Goal: Information Seeking & Learning: Learn about a topic

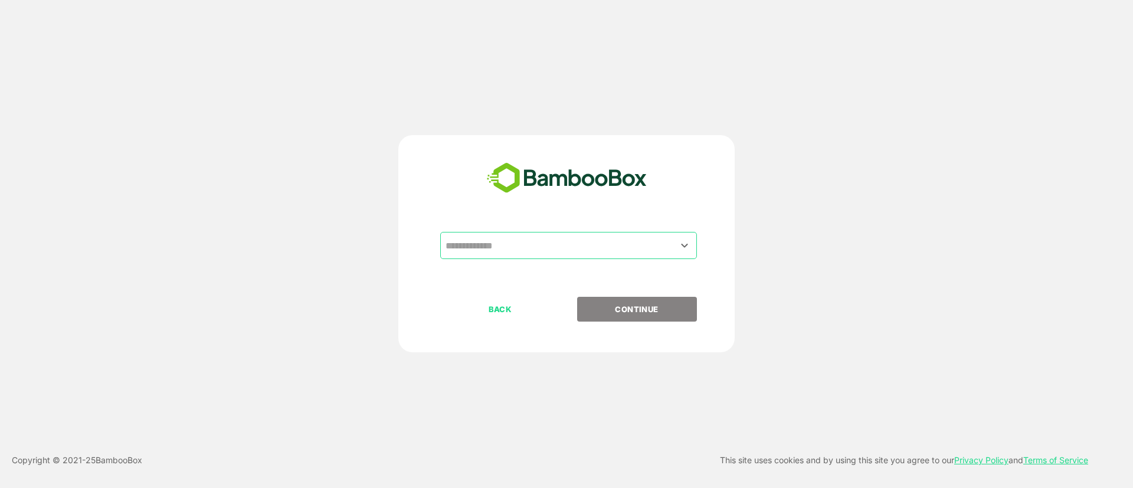
click at [690, 254] on input "text" at bounding box center [568, 245] width 252 height 22
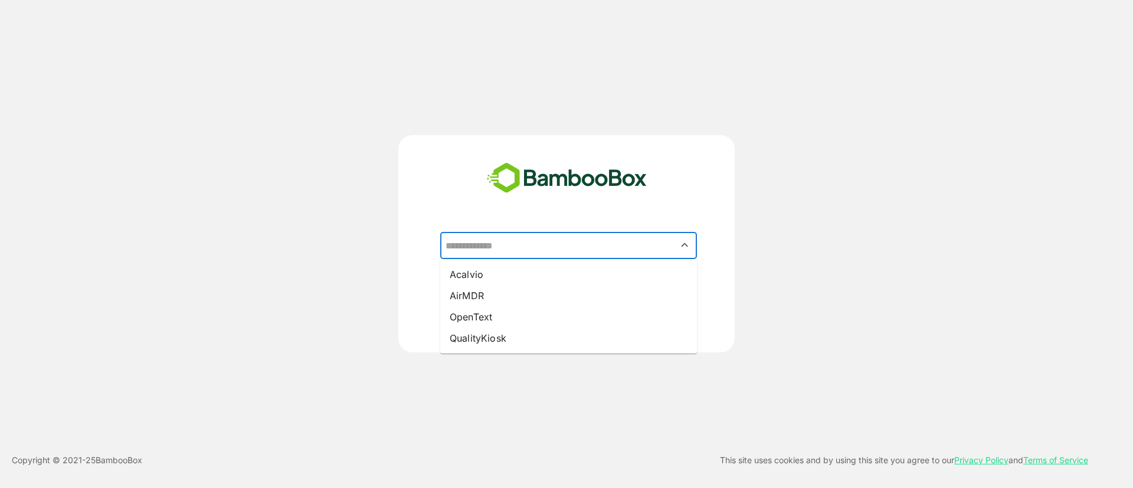
click at [500, 276] on li "Acalvio" at bounding box center [568, 274] width 257 height 21
type input "*******"
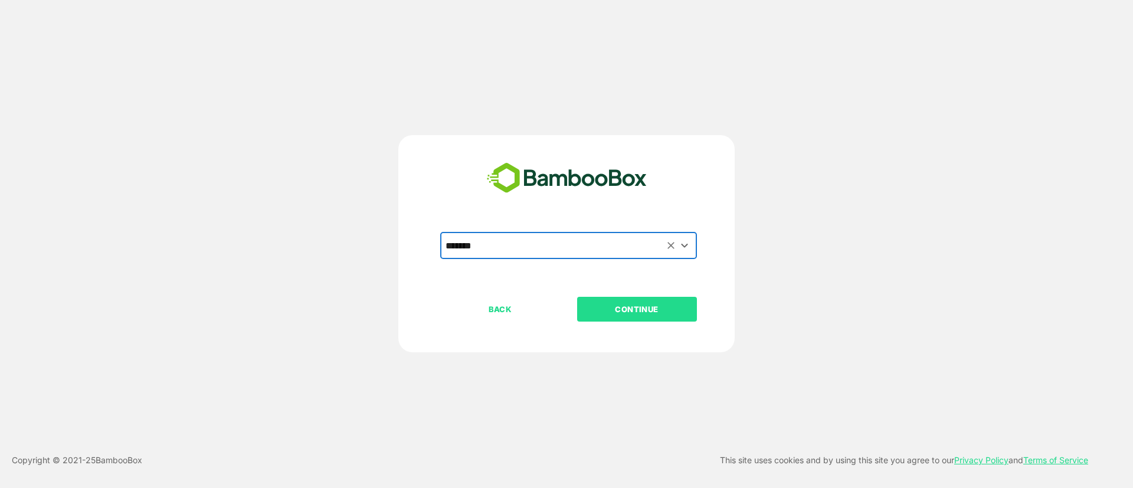
click at [646, 306] on p "CONTINUE" at bounding box center [637, 309] width 118 height 13
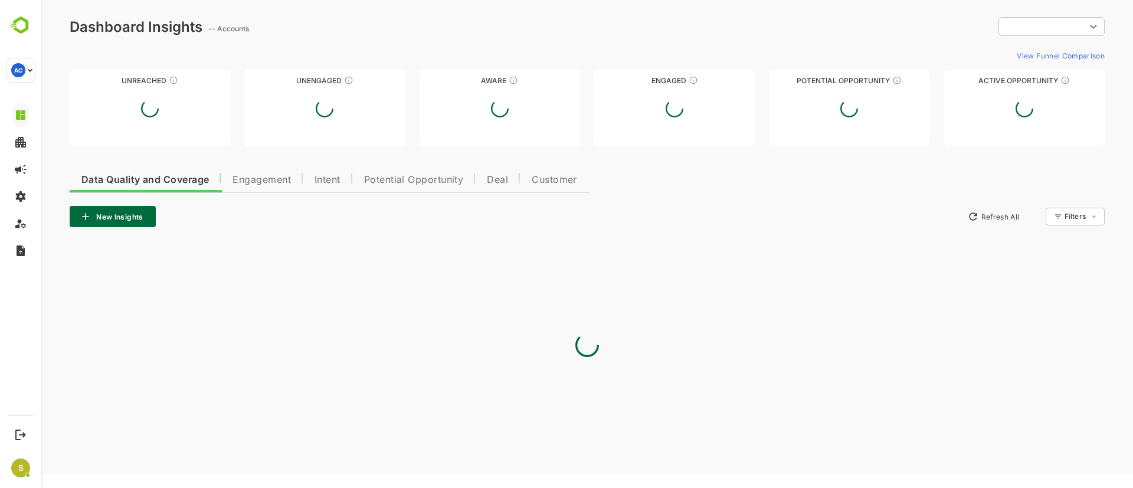
type input "**********"
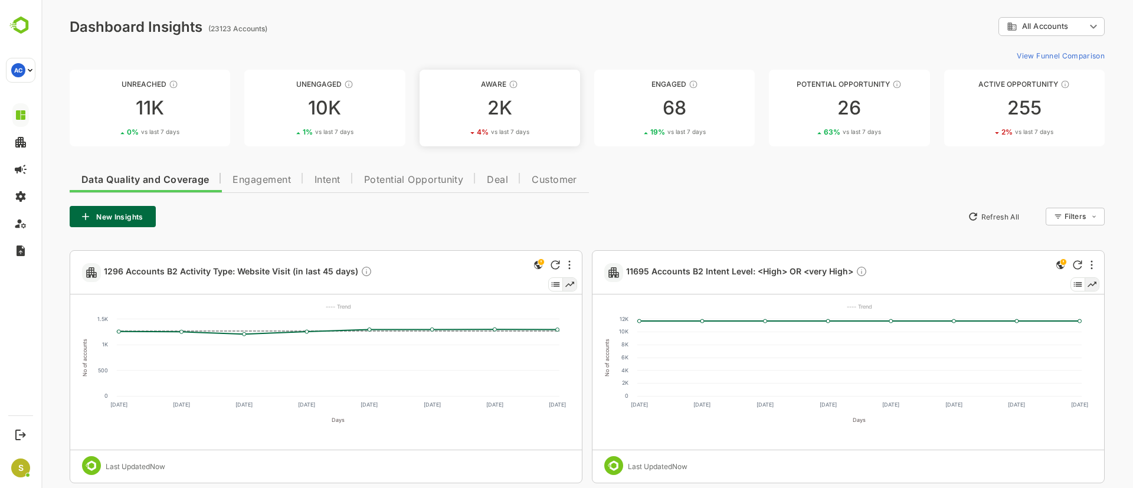
click at [512, 110] on div "2K" at bounding box center [499, 108] width 160 height 19
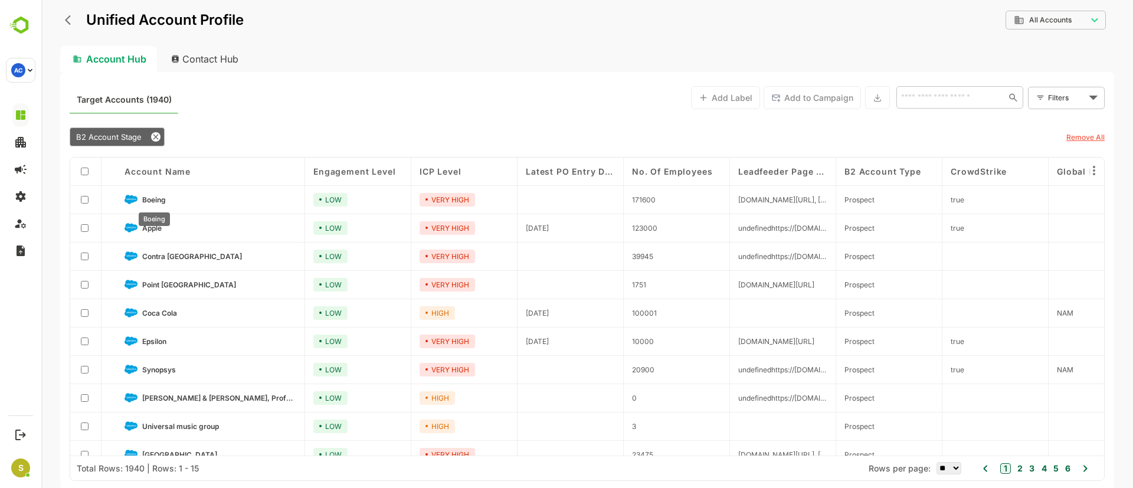
click at [152, 195] on span "Boeing" at bounding box center [154, 199] width 24 height 9
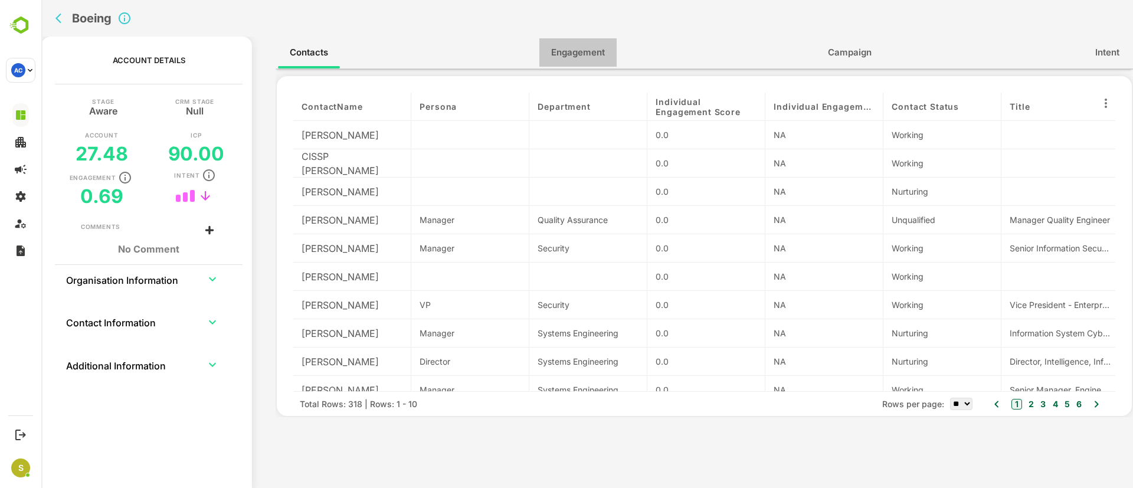
click at [584, 51] on span "Engagement" at bounding box center [578, 52] width 54 height 15
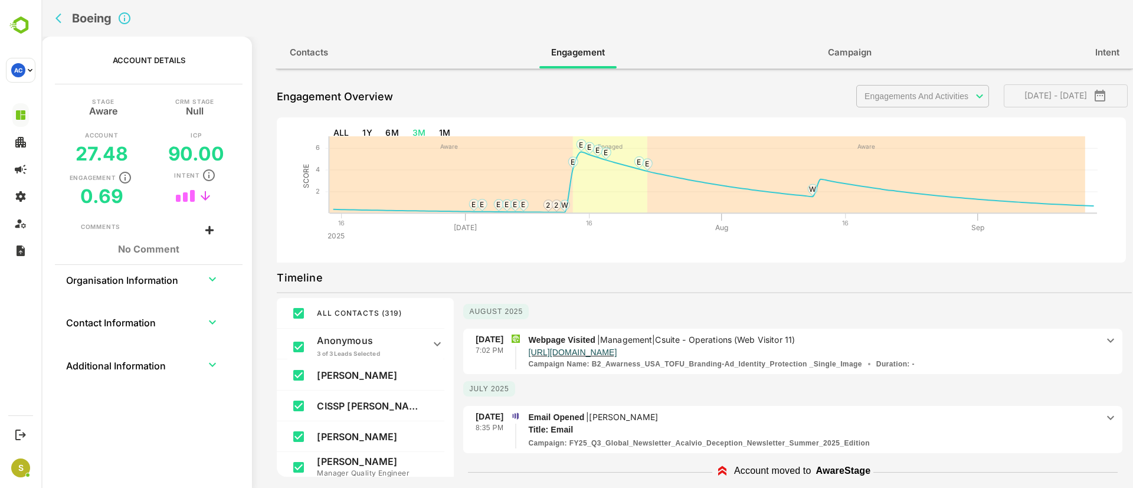
click at [54, 24] on div "Boeing" at bounding box center [342, 18] width 583 height 37
click at [61, 15] on icon "back" at bounding box center [61, 18] width 12 height 12
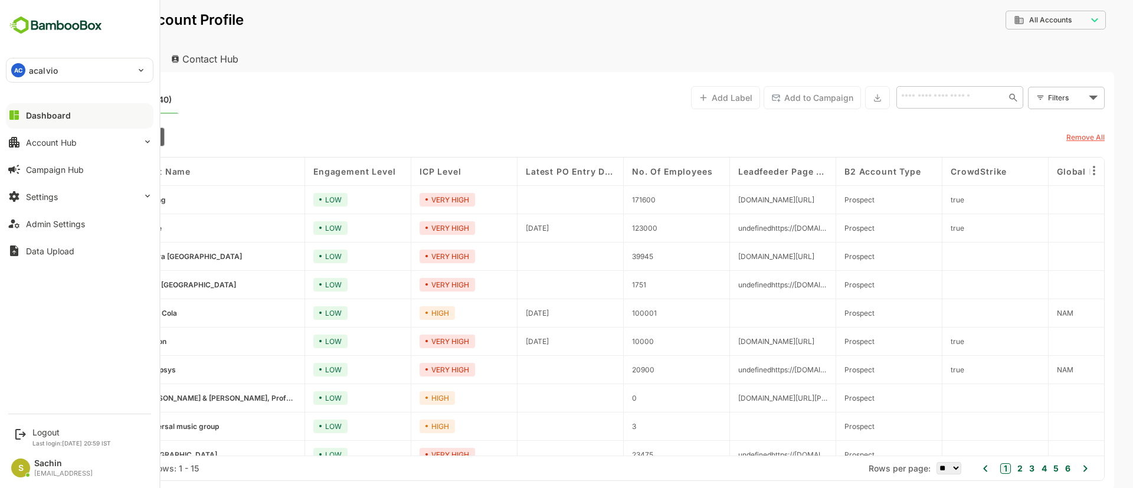
click at [64, 117] on div "Dashboard" at bounding box center [48, 115] width 45 height 10
click at [64, 113] on div "Dashboard" at bounding box center [48, 115] width 45 height 10
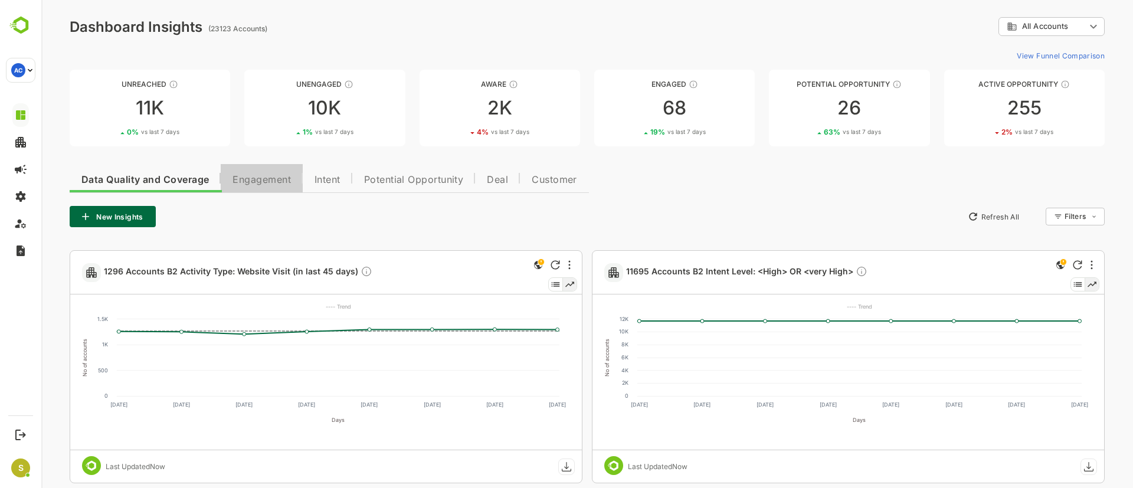
click at [265, 177] on span "Engagement" at bounding box center [261, 179] width 58 height 9
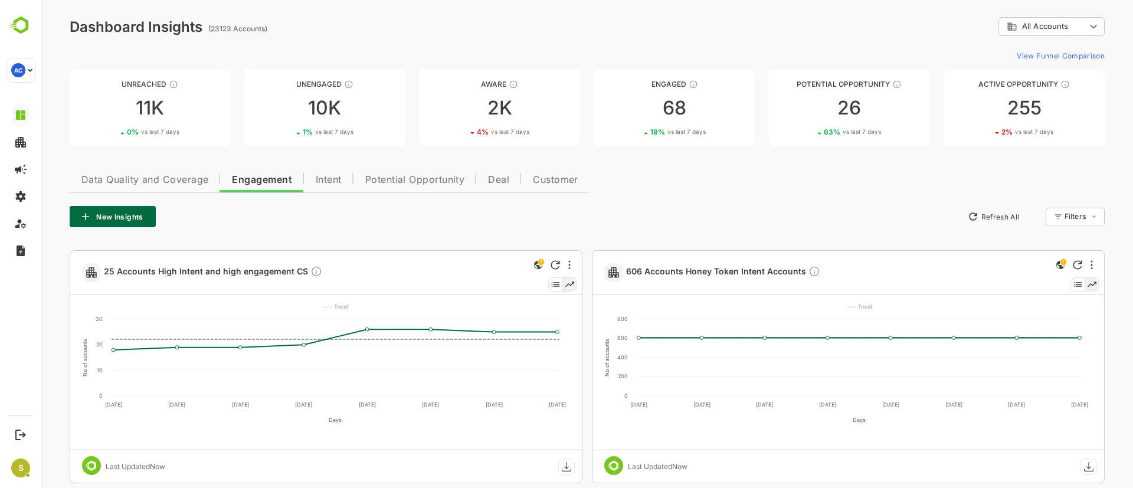
click at [1085, 80] on div "ABM - FIN - B2" at bounding box center [1049, 76] width 87 height 11
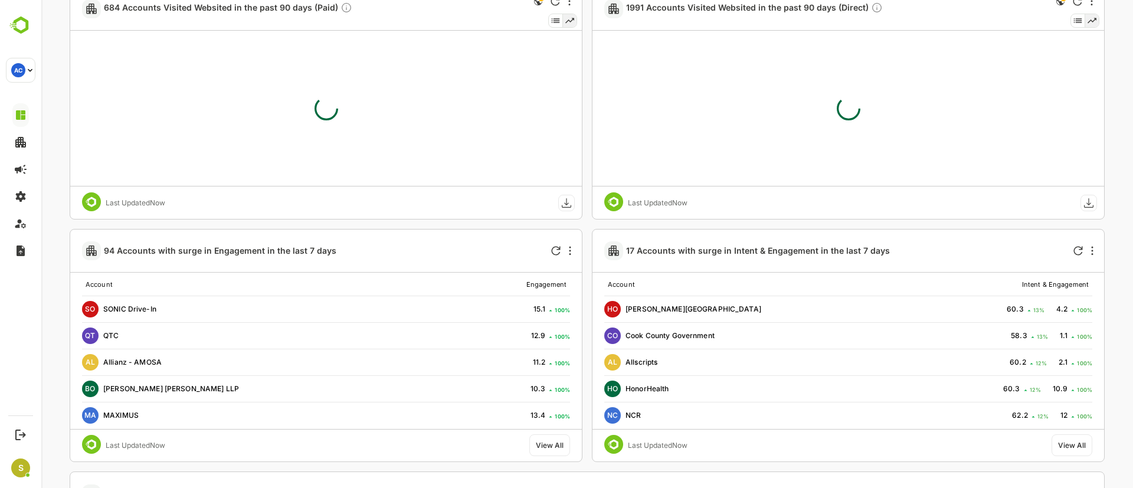
scroll to position [1570, 0]
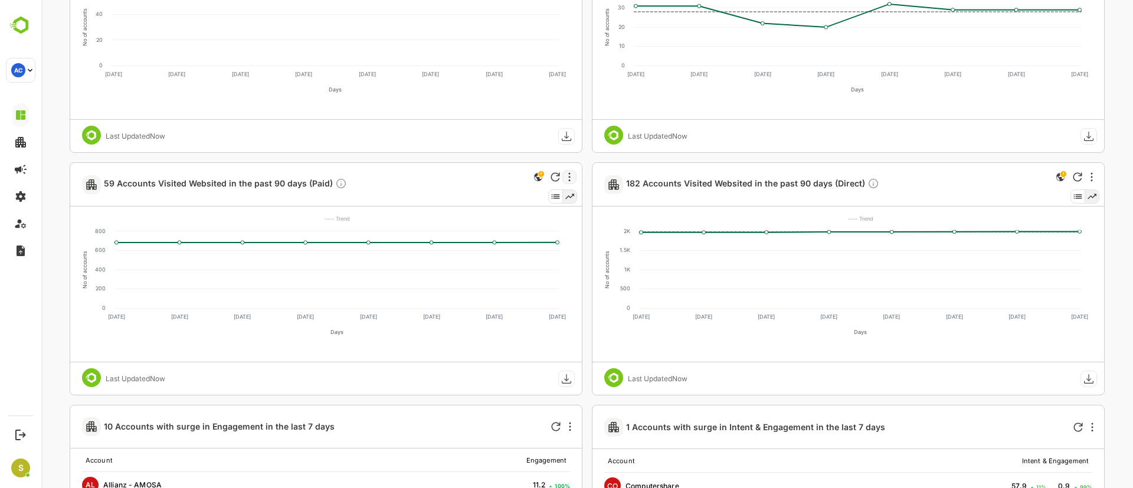
click at [573, 176] on div at bounding box center [569, 177] width 14 height 14
click at [406, 182] on div at bounding box center [586, 244] width 1091 height 488
click at [263, 185] on span "59 Accounts Visited Websited in the past 90 days (Paid)" at bounding box center [225, 185] width 243 height 14
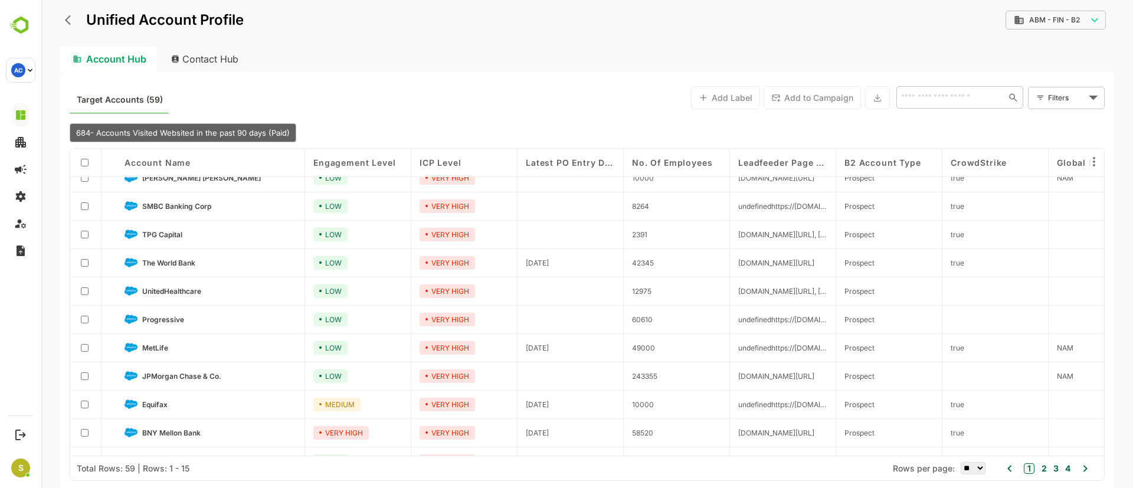
scroll to position [0, 0]
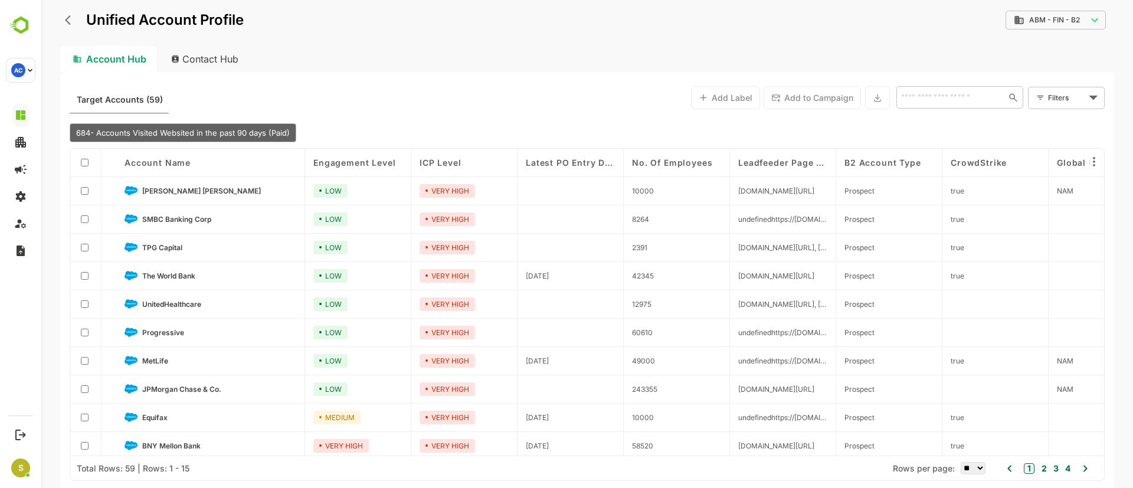
click at [65, 18] on icon "back" at bounding box center [71, 20] width 12 height 12
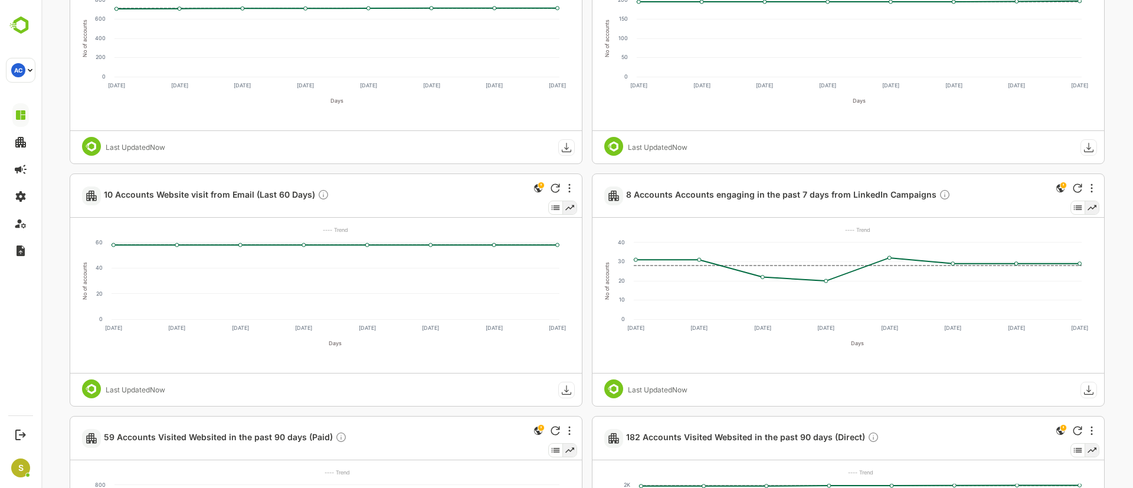
scroll to position [1327, 0]
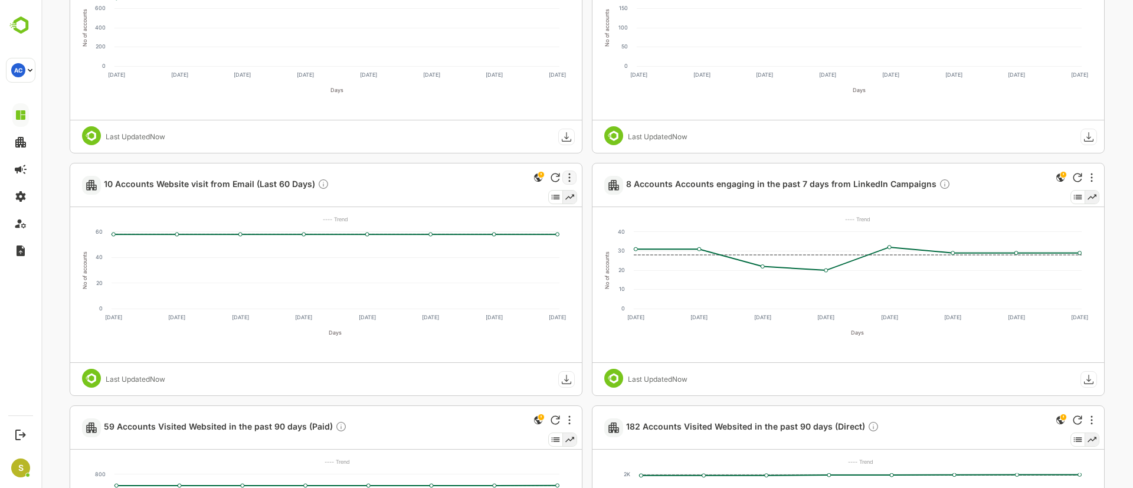
click at [568, 179] on icon "More" at bounding box center [569, 177] width 2 height 9
click at [468, 185] on div at bounding box center [586, 244] width 1091 height 488
click at [557, 195] on icon at bounding box center [556, 197] width 14 height 13
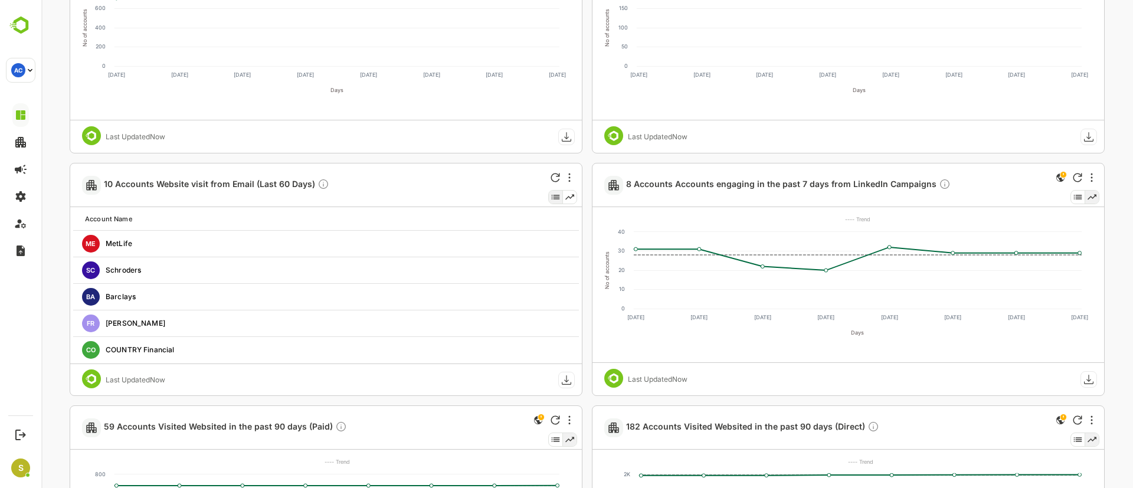
click at [570, 193] on icon at bounding box center [570, 197] width 14 height 13
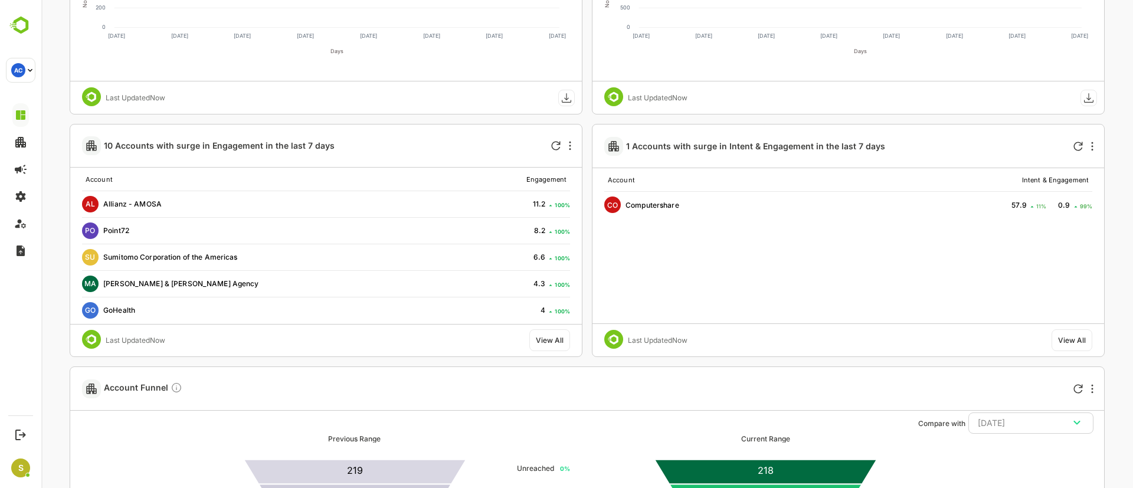
scroll to position [1858, 0]
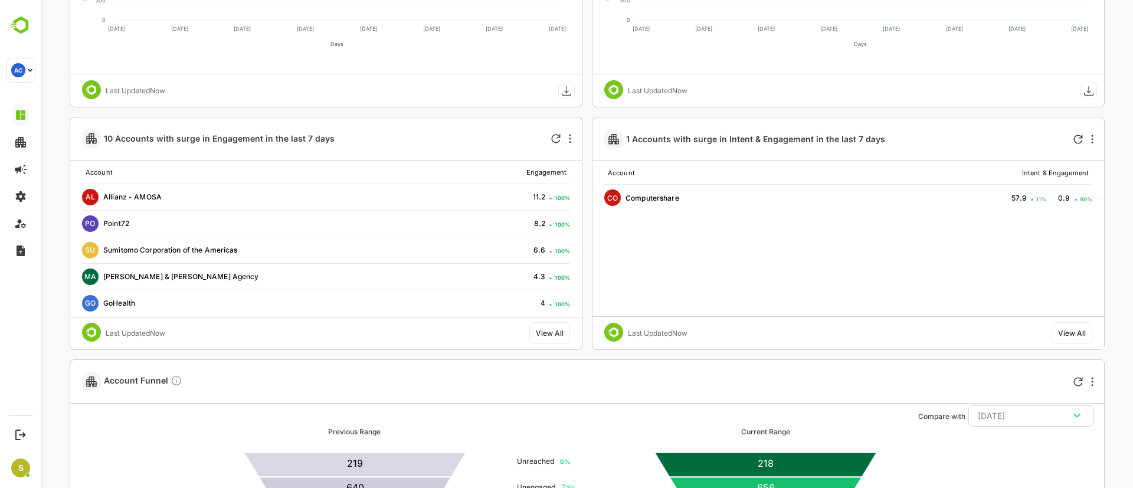
drag, startPoint x: 291, startPoint y: 140, endPoint x: 461, endPoint y: 130, distance: 170.8
click at [461, 130] on div "10 Accounts with surge in Engagement in the last 7 days" at bounding box center [299, 138] width 435 height 42
drag, startPoint x: 743, startPoint y: 137, endPoint x: 417, endPoint y: 139, distance: 325.6
click at [417, 139] on div "10 Accounts with surge in Engagement in the last 7 days" at bounding box center [299, 138] width 435 height 42
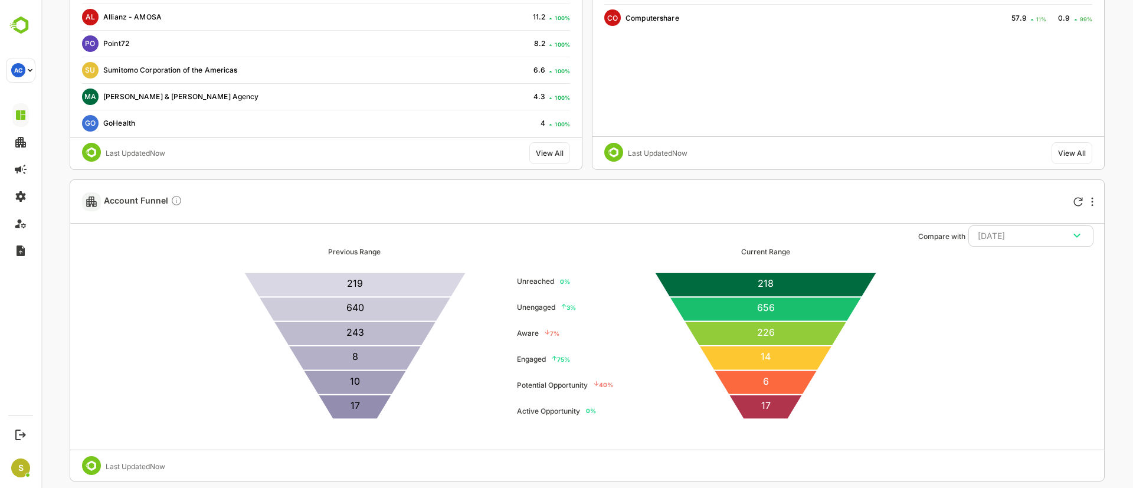
scroll to position [1924, 0]
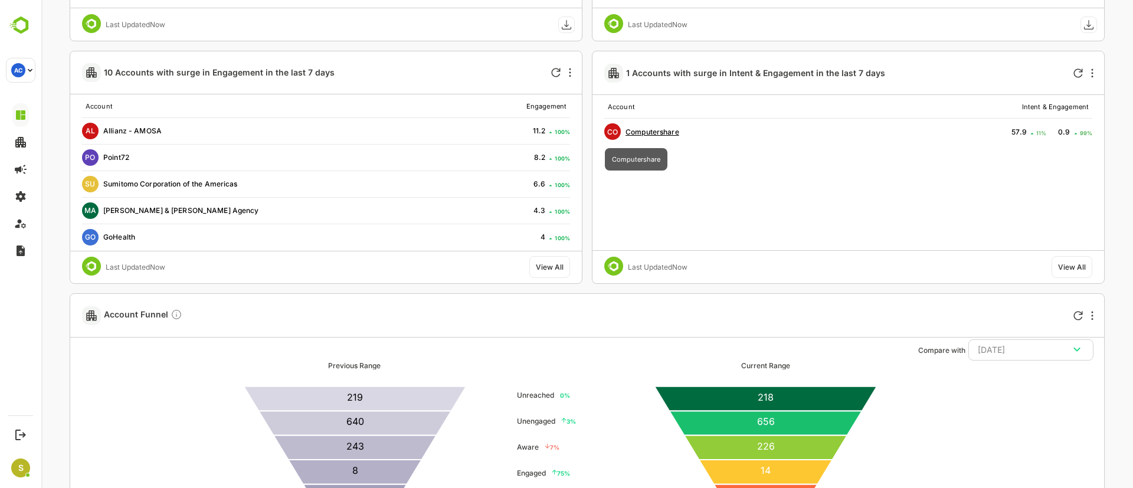
click at [667, 132] on span "Computershare" at bounding box center [652, 131] width 54 height 9
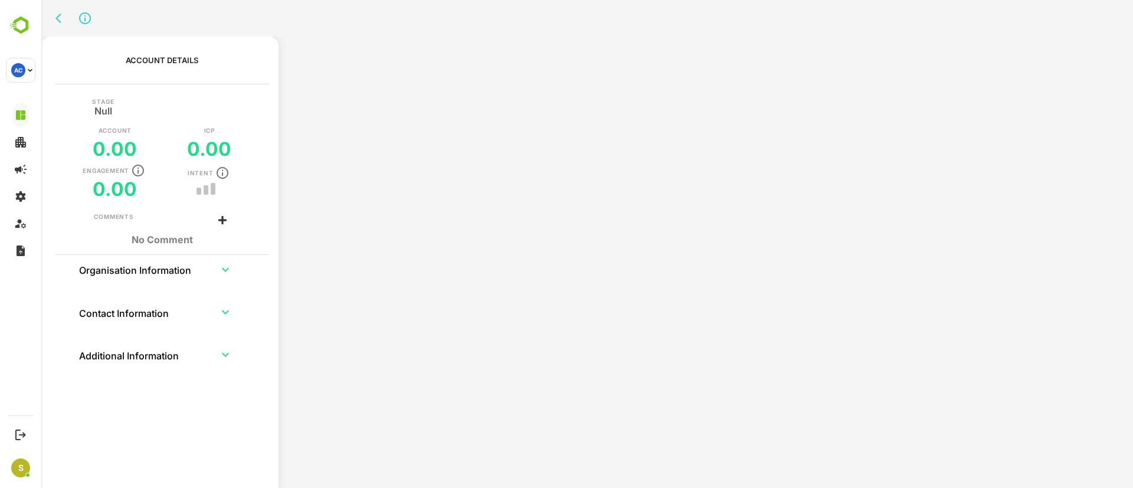
scroll to position [0, 0]
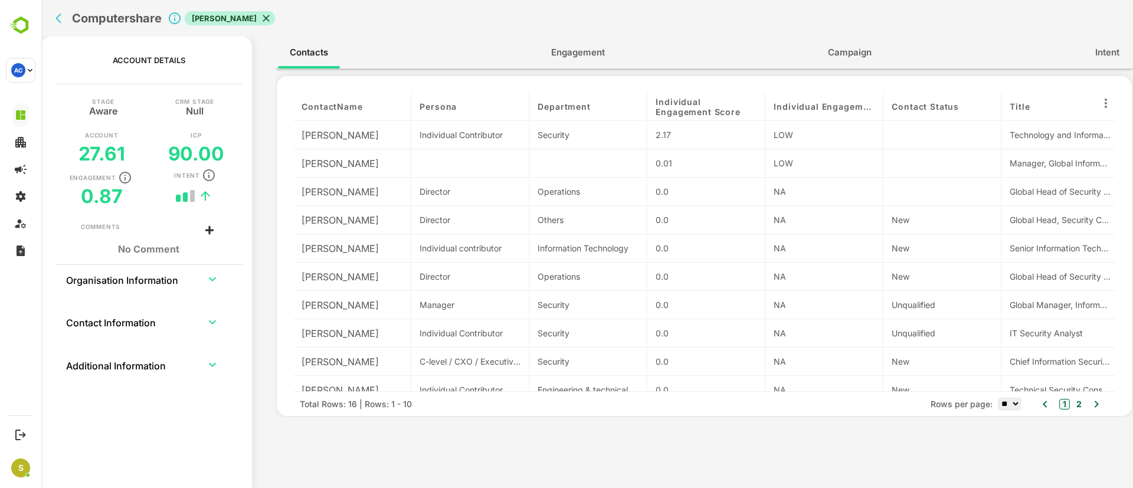
click at [596, 50] on span "Engagement" at bounding box center [578, 52] width 54 height 15
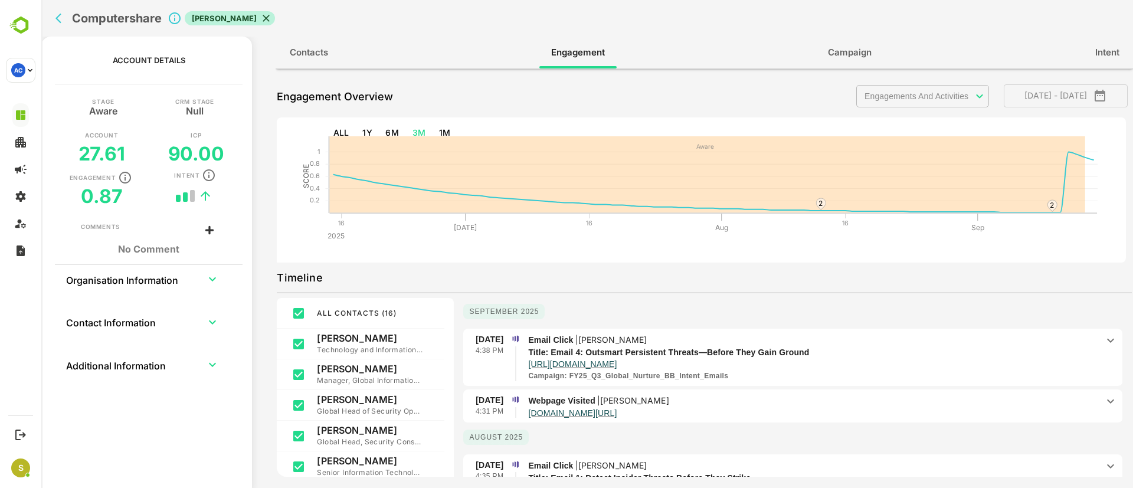
scroll to position [88, 0]
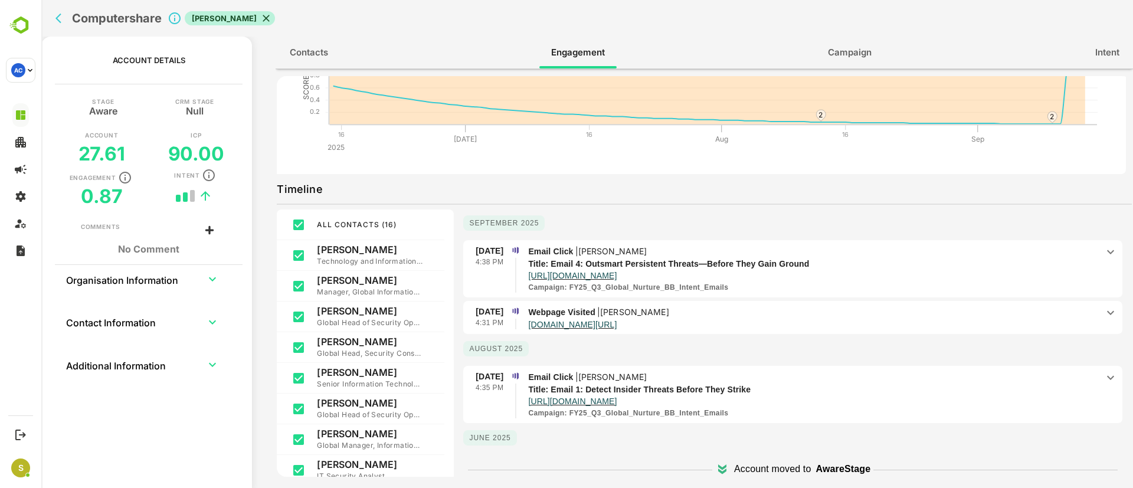
click at [1107, 251] on icon at bounding box center [1110, 252] width 7 height 4
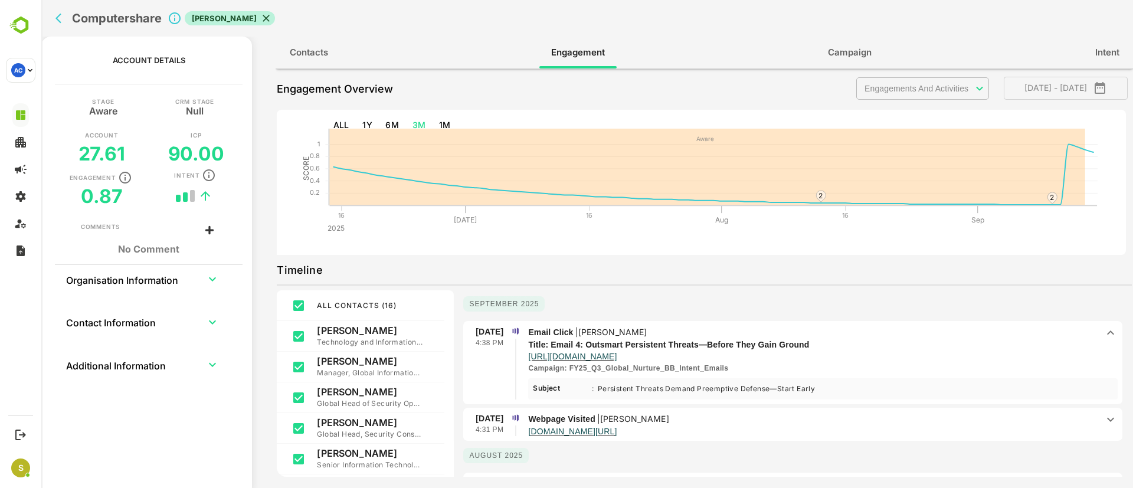
scroll to position [0, 0]
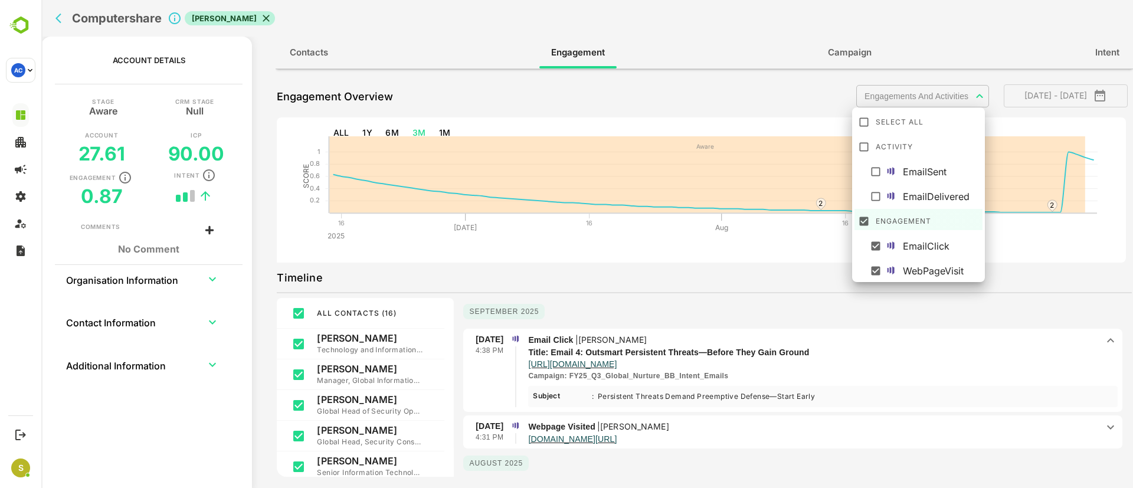
click at [965, 89] on body "**********" at bounding box center [586, 244] width 1091 height 488
click at [965, 89] on div at bounding box center [586, 244] width 1091 height 488
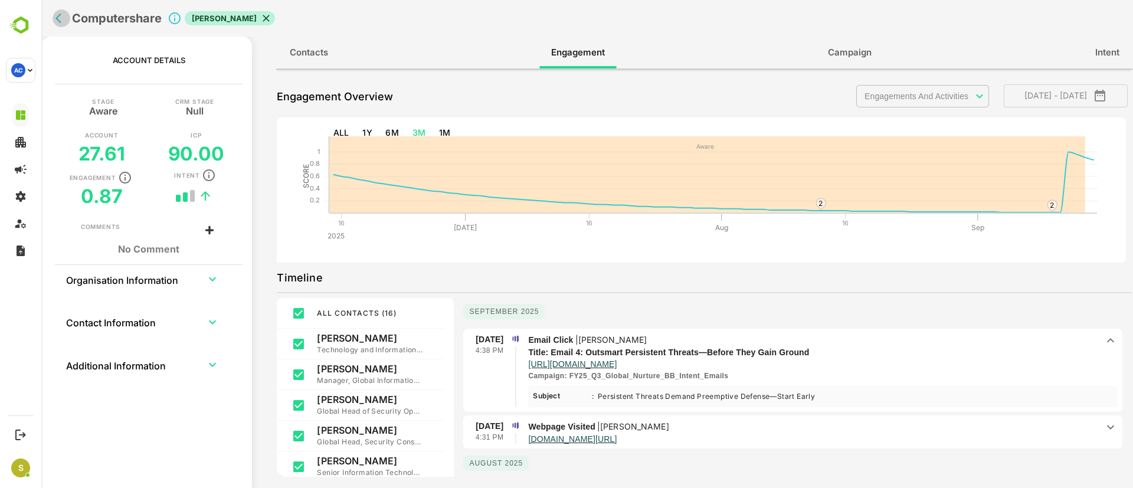
click at [60, 16] on icon "back" at bounding box center [61, 18] width 12 height 12
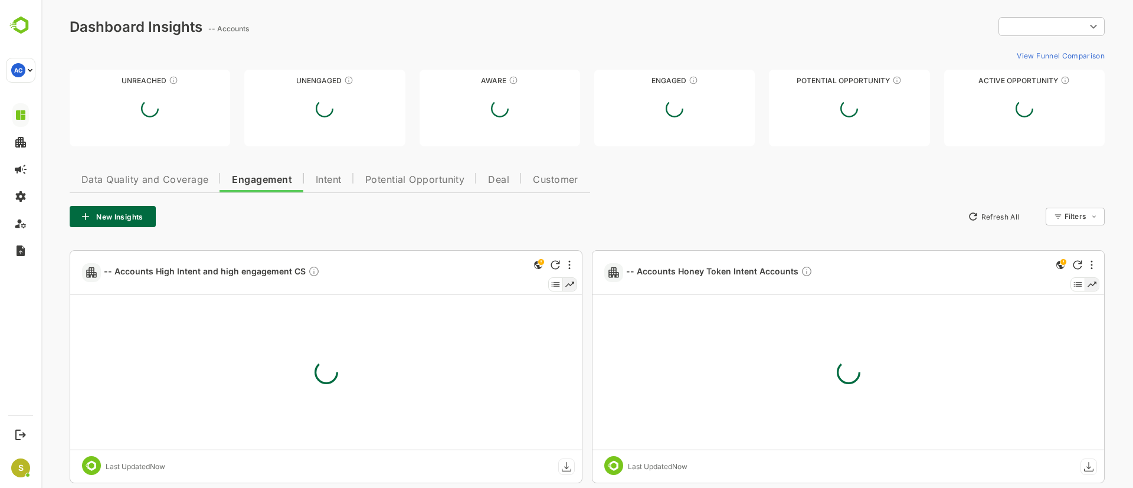
type input "**********"
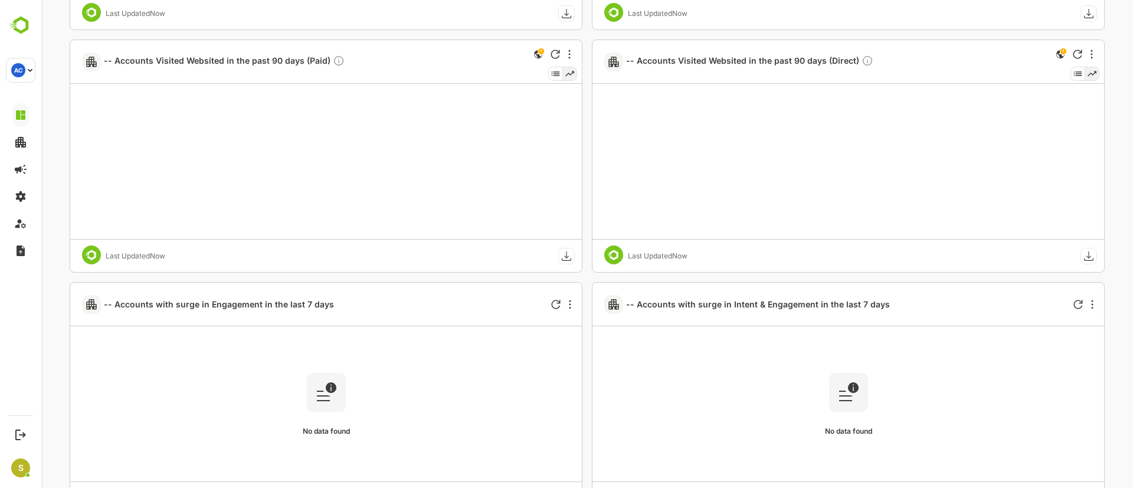
scroll to position [1947, 0]
